Goal: Task Accomplishment & Management: Complete application form

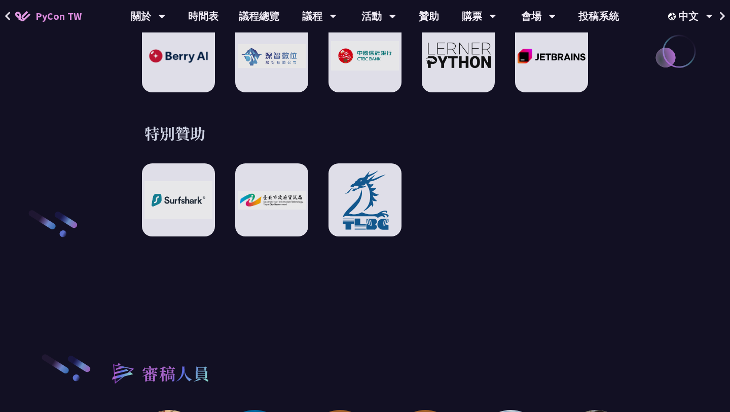
scroll to position [1447, 0]
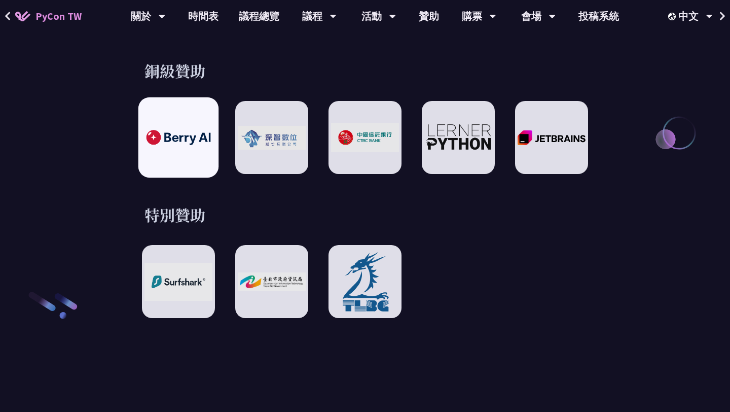
click at [178, 127] on img at bounding box center [178, 137] width 75 height 21
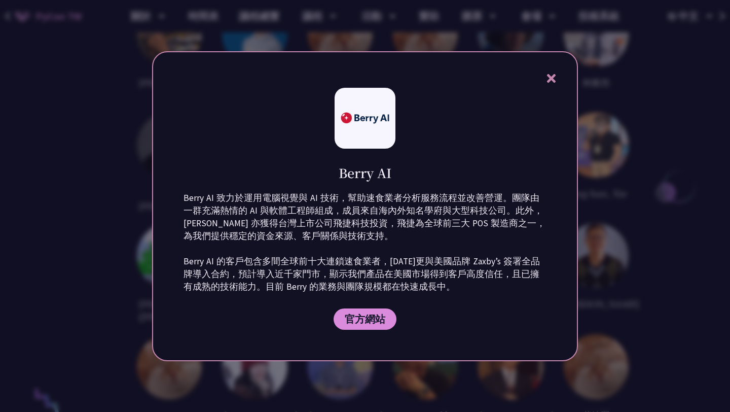
scroll to position [1958, 0]
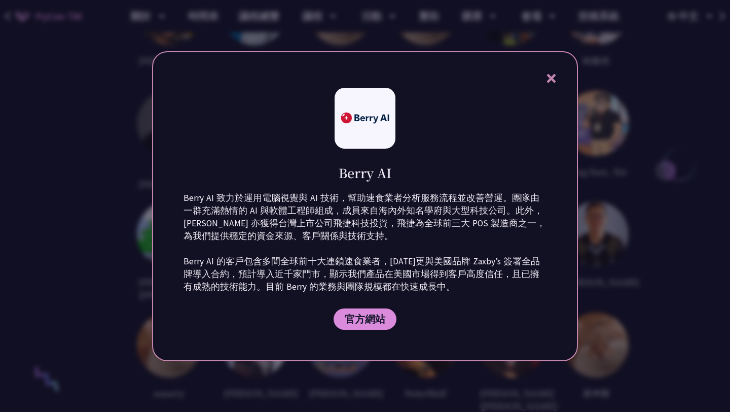
click at [543, 87] on div "Berry AI Berry AI 致力於運用電腦視覺與 AI 技術，幫助速食業者分析服務流程並改善營運。團隊由一群充滿熱情的 AI 與軟體工程師組成，成員來…" at bounding box center [365, 206] width 426 height 310
click at [546, 70] on div "Berry AI Berry AI 致力於運用電腦視覺與 AI 技術，幫助速食業者分析服務流程並改善營運。團隊由一群充滿熱情的 AI 與軟體工程師組成，成員來…" at bounding box center [365, 206] width 426 height 310
click at [547, 71] on div "Berry AI Berry AI 致力於運用電腦視覺與 AI 技術，幫助速食業者分析服務流程並改善營運。團隊由一群充滿熱情的 AI 與軟體工程師組成，成員來…" at bounding box center [365, 206] width 426 height 310
click at [548, 73] on icon at bounding box center [551, 78] width 13 height 13
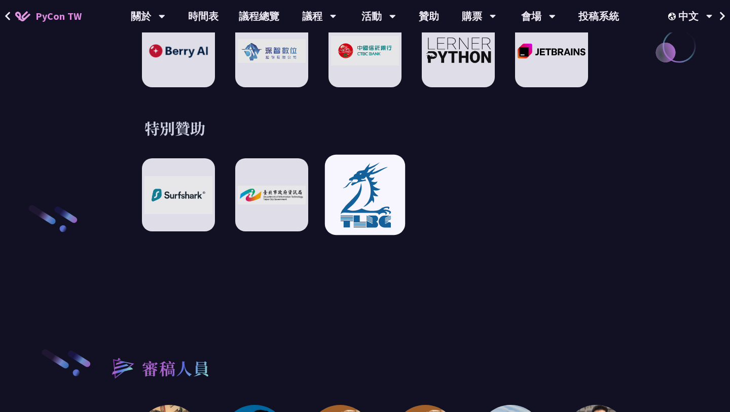
scroll to position [1514, 0]
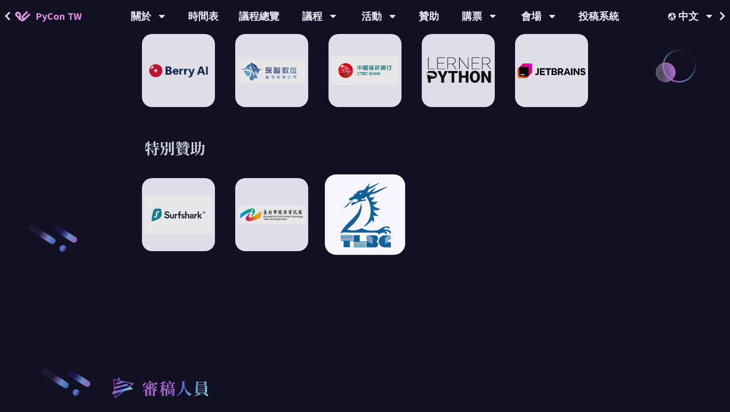
click at [385, 196] on img at bounding box center [365, 214] width 75 height 69
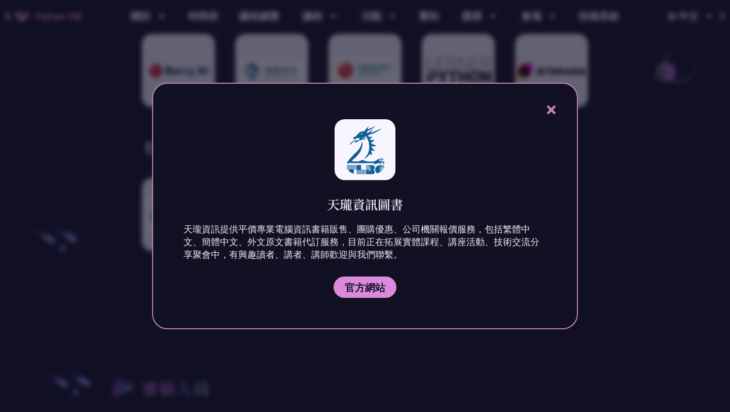
click at [553, 106] on icon at bounding box center [551, 109] width 9 height 9
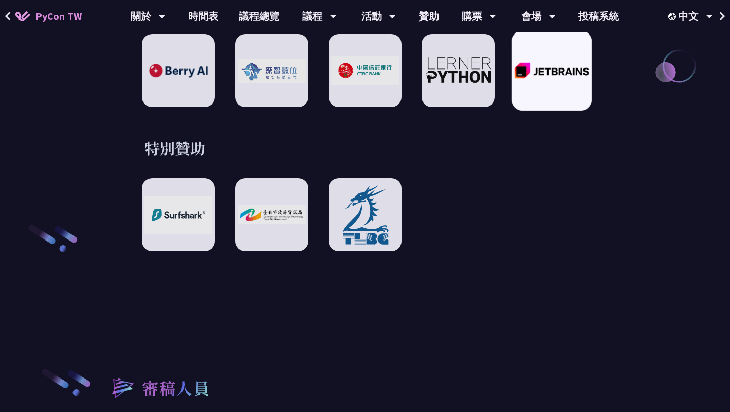
click at [549, 71] on div at bounding box center [552, 70] width 80 height 80
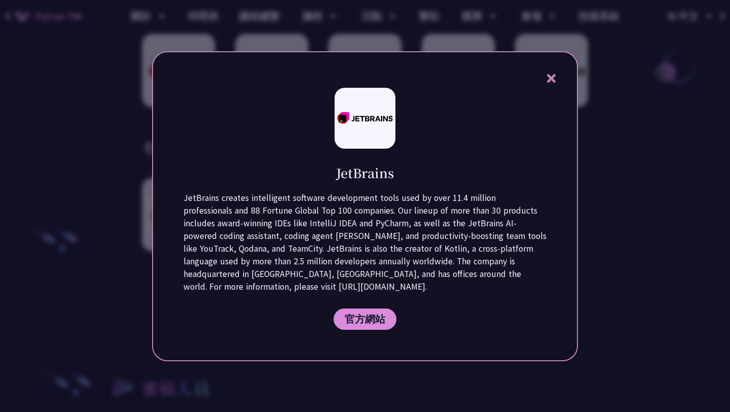
click at [553, 78] on icon at bounding box center [551, 78] width 9 height 9
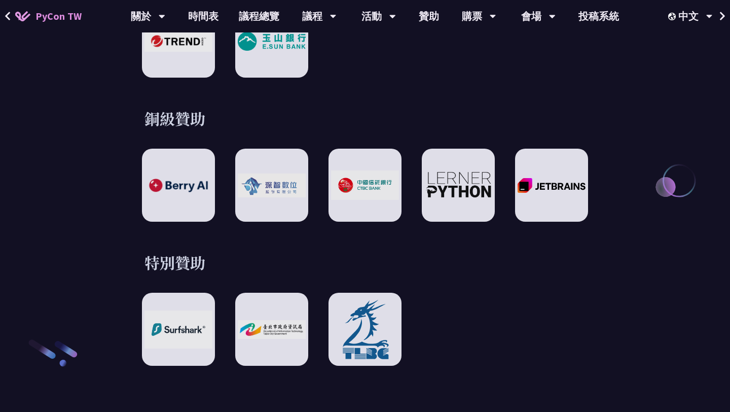
scroll to position [1404, 0]
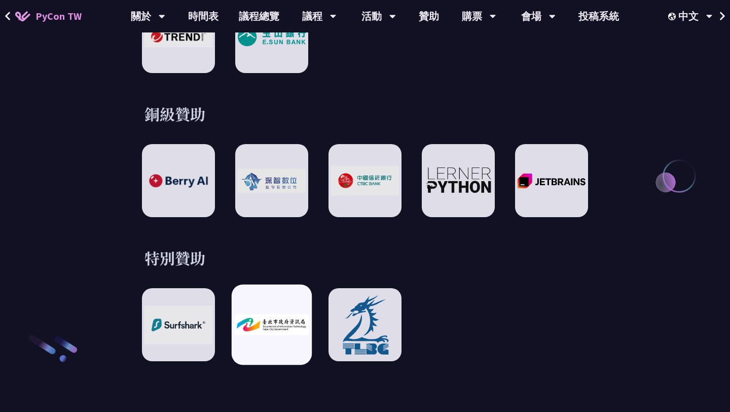
click at [268, 319] on img at bounding box center [271, 324] width 75 height 20
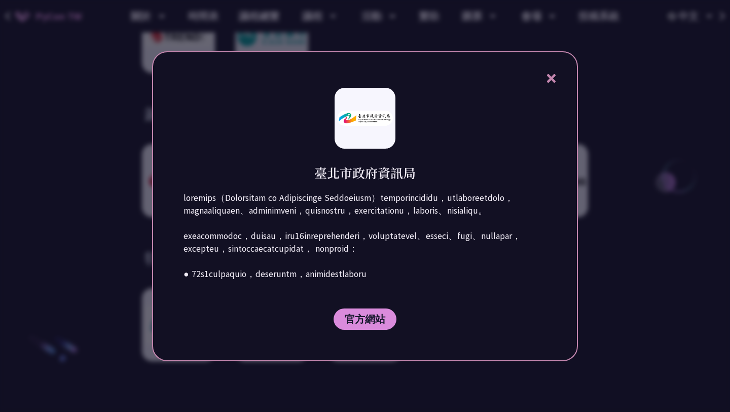
click at [551, 79] on icon at bounding box center [551, 78] width 9 height 9
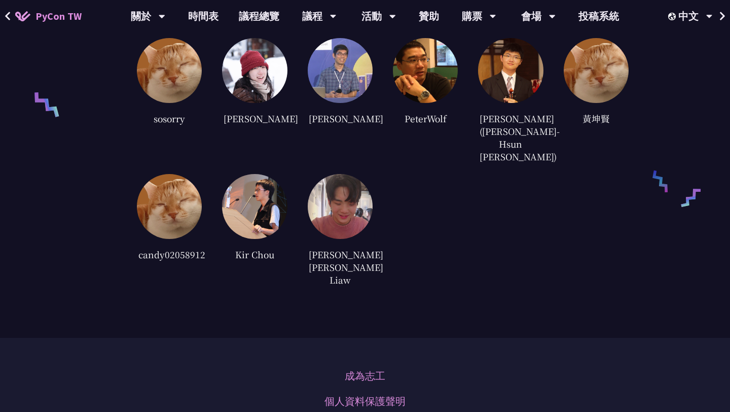
scroll to position [2232, 0]
click at [358, 369] on link "成為志工" at bounding box center [365, 376] width 41 height 15
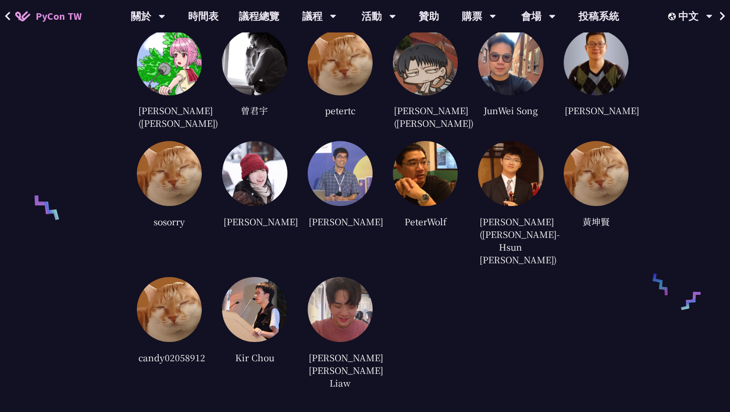
scroll to position [2130, 0]
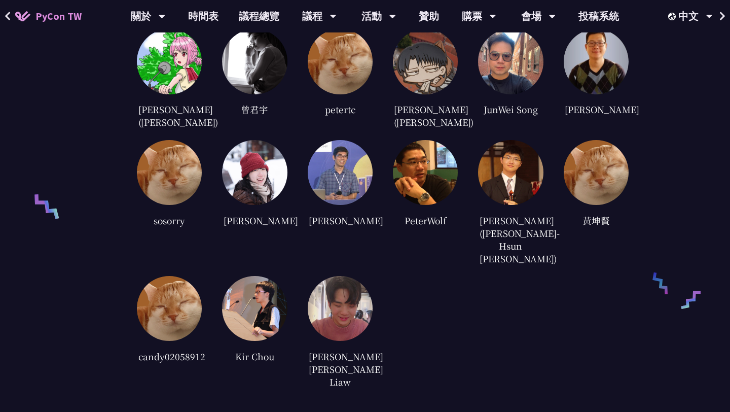
click at [168, 177] on img at bounding box center [169, 172] width 65 height 65
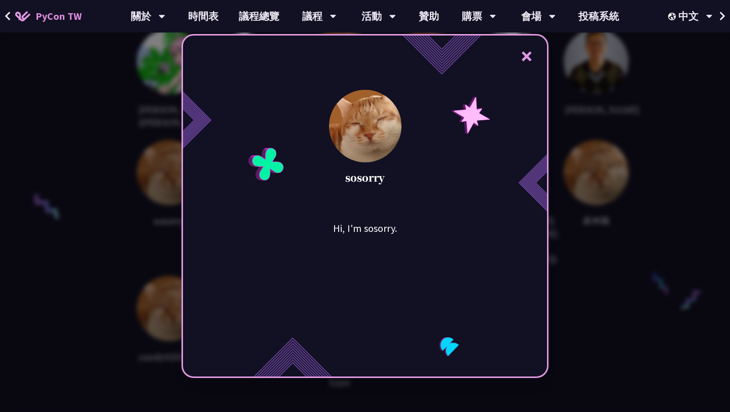
click at [137, 219] on div "× sosorry Hi, I'm sosorry." at bounding box center [365, 206] width 730 height 412
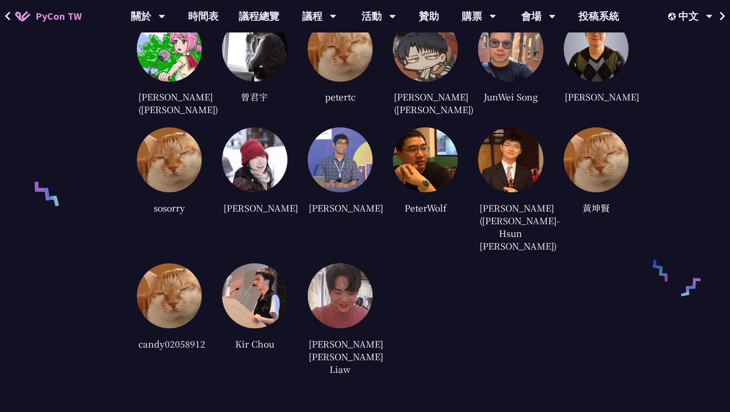
scroll to position [2145, 0]
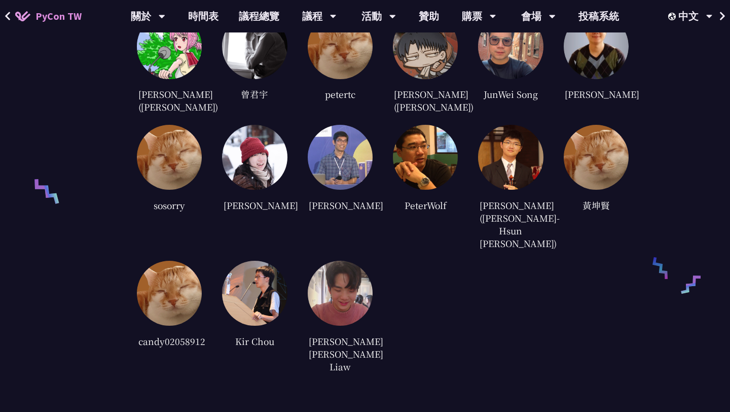
click at [344, 150] on img at bounding box center [340, 157] width 65 height 65
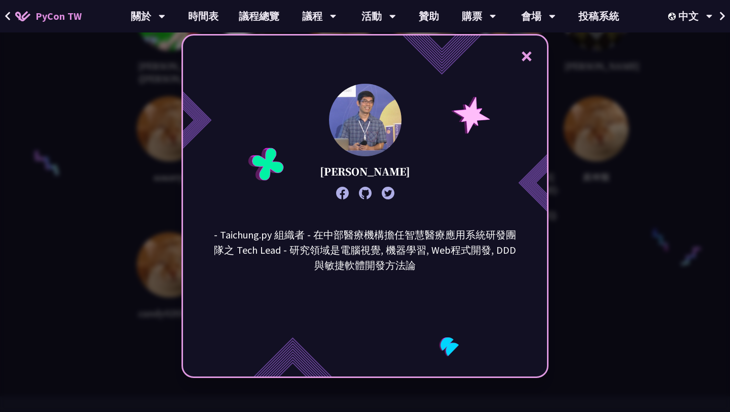
scroll to position [2176, 0]
click at [525, 55] on button "×" at bounding box center [527, 56] width 30 height 30
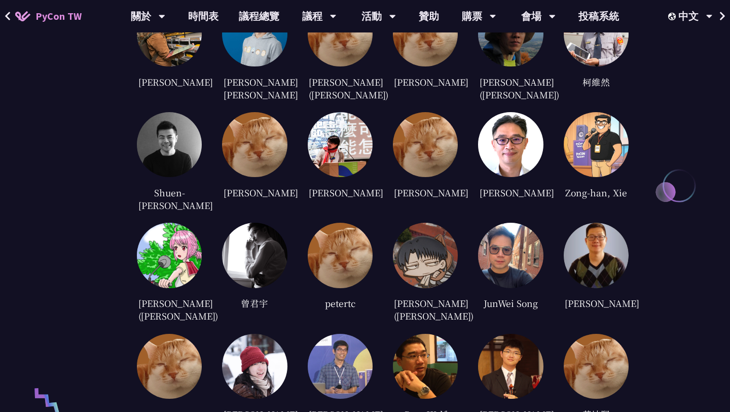
scroll to position [1981, 0]
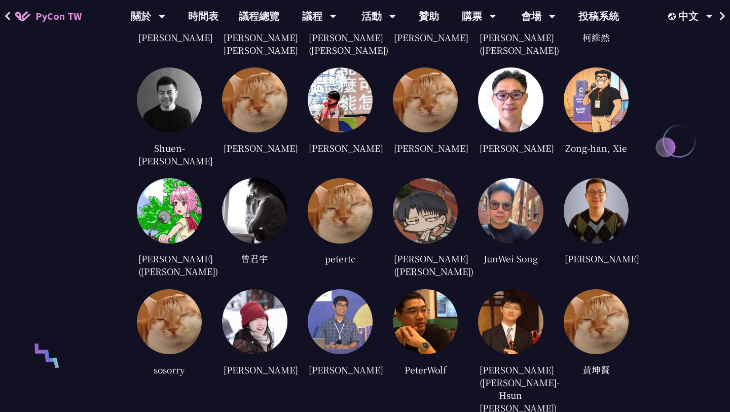
click at [259, 298] on img at bounding box center [254, 321] width 65 height 65
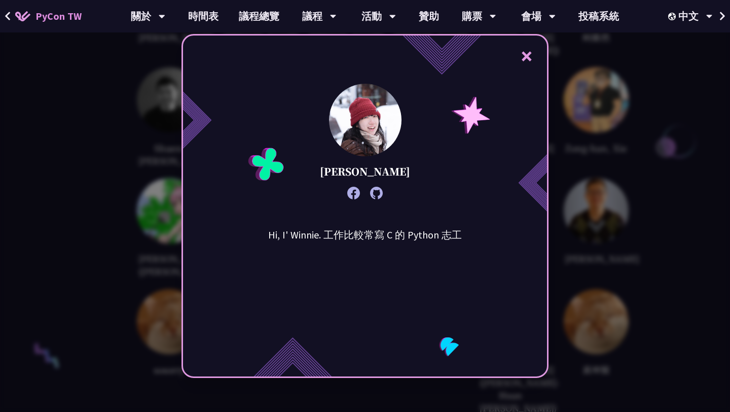
click at [530, 46] on button "×" at bounding box center [527, 56] width 30 height 30
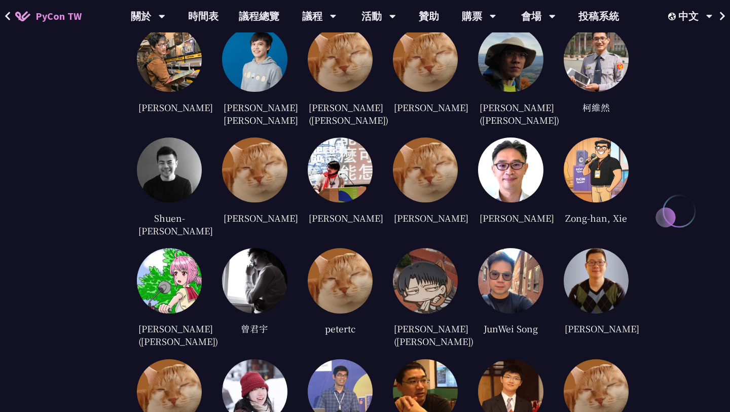
scroll to position [1911, 0]
click at [358, 147] on img at bounding box center [340, 170] width 65 height 65
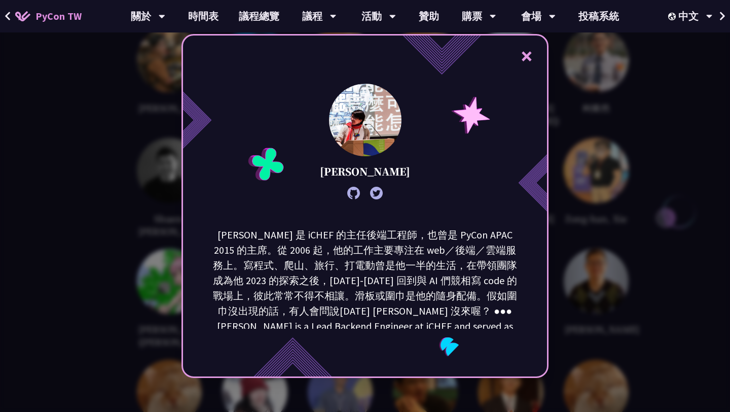
click at [535, 57] on button "×" at bounding box center [527, 56] width 30 height 30
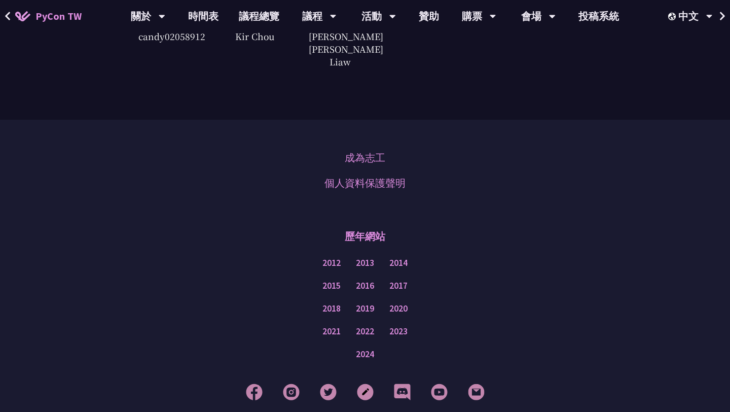
scroll to position [2441, 0]
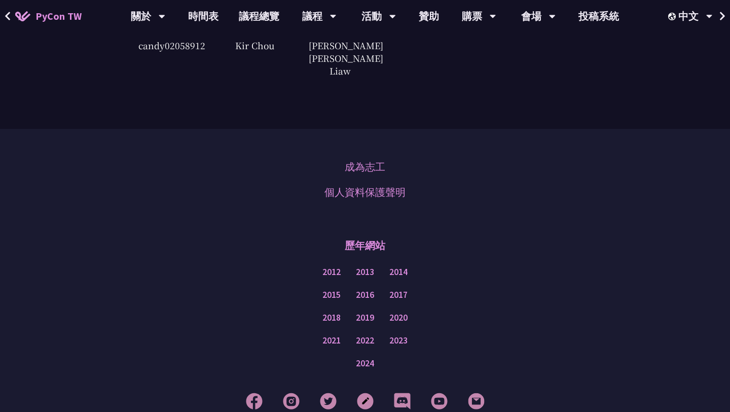
click at [361, 154] on div "成為志工 個人資料保護聲明" at bounding box center [365, 179] width 81 height 51
click at [361, 159] on link "成為志工" at bounding box center [365, 166] width 41 height 15
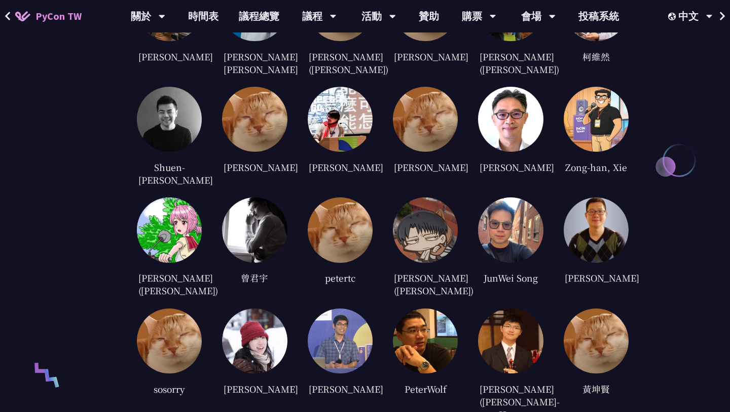
scroll to position [1965, 0]
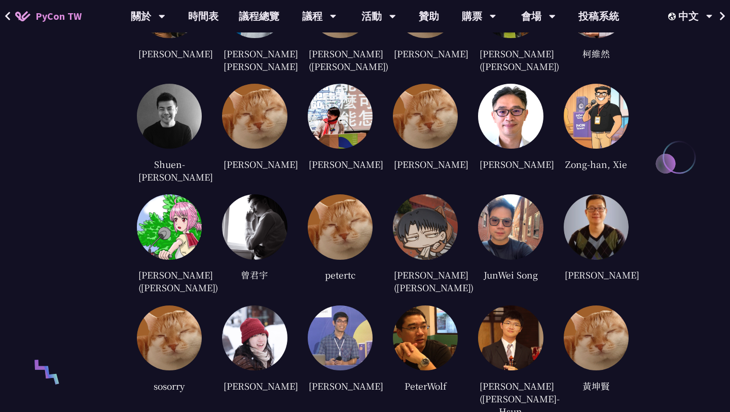
click at [337, 213] on img at bounding box center [340, 226] width 65 height 65
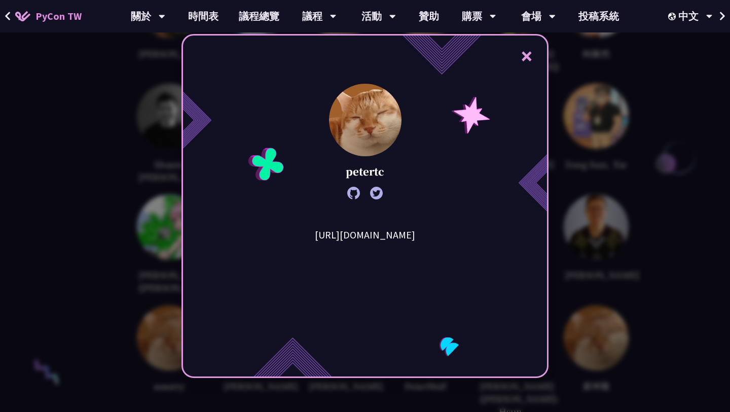
click at [527, 51] on button "×" at bounding box center [527, 56] width 30 height 30
